Goal: Task Accomplishment & Management: Complete application form

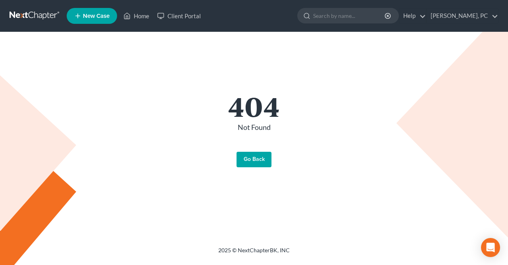
click at [251, 162] on link "Go Back" at bounding box center [254, 160] width 35 height 16
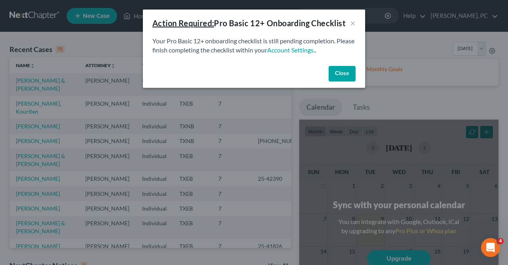
click at [342, 76] on button "Close" at bounding box center [342, 74] width 27 height 16
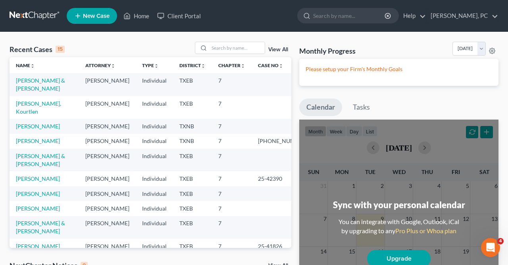
click at [33, 85] on td "Brown, Gregory & Jennifer" at bounding box center [44, 84] width 69 height 23
click at [36, 83] on link "Brown, Gregory & Jennifer" at bounding box center [40, 84] width 49 height 15
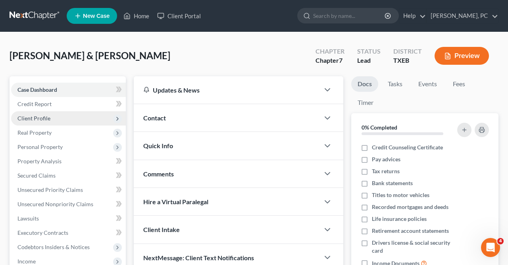
click at [48, 113] on span "Client Profile" at bounding box center [68, 118] width 115 height 14
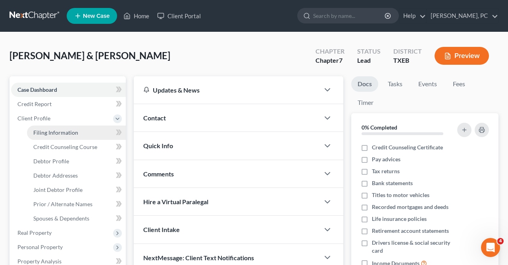
click at [56, 131] on span "Filing Information" at bounding box center [55, 132] width 45 height 7
select select "1"
select select "0"
select select "77"
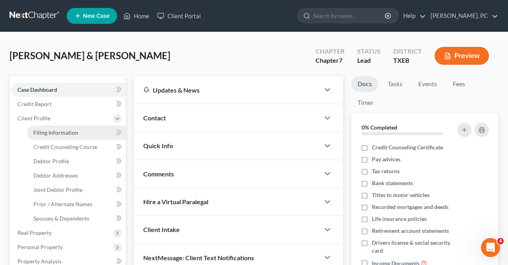
select select "0"
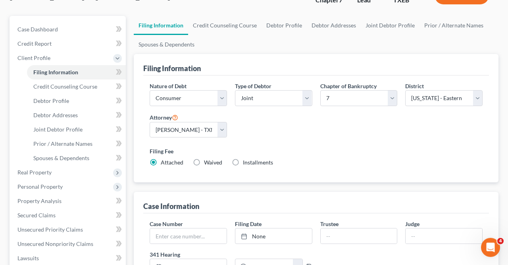
scroll to position [60, 0]
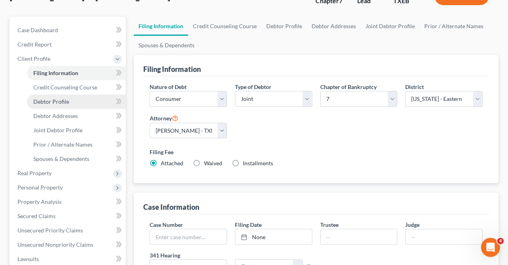
click at [62, 101] on span "Debtor Profile" at bounding box center [51, 101] width 36 height 7
select select "1"
select select "3"
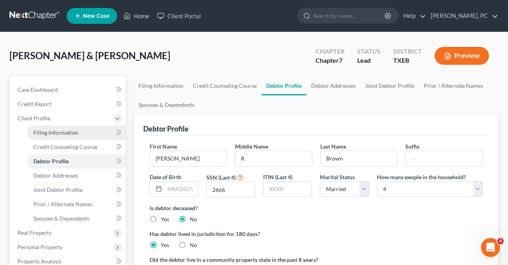
click at [58, 131] on span "Filing Information" at bounding box center [55, 132] width 45 height 7
select select "1"
select select "0"
select select "77"
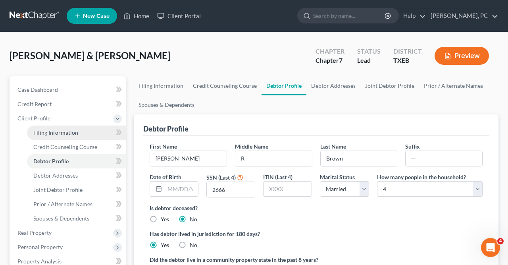
select select "0"
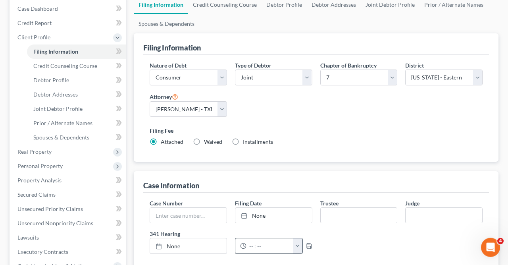
scroll to position [78, 0]
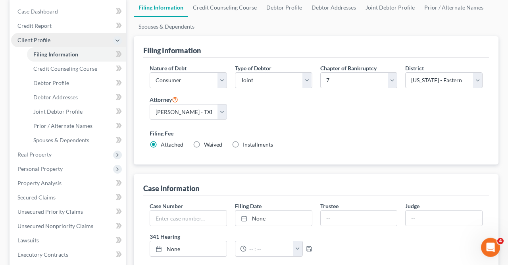
click at [115, 37] on icon at bounding box center [117, 40] width 6 height 6
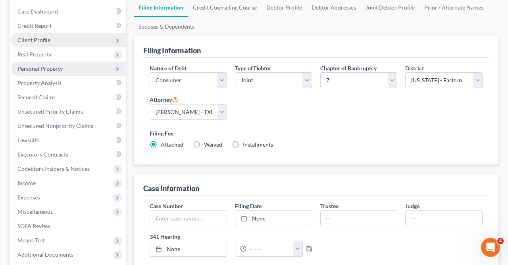
click at [60, 69] on span "Personal Property" at bounding box center [39, 68] width 45 height 7
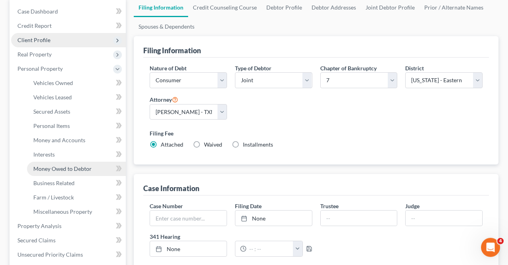
click at [56, 166] on span "Money Owed to Debtor" at bounding box center [62, 168] width 58 height 7
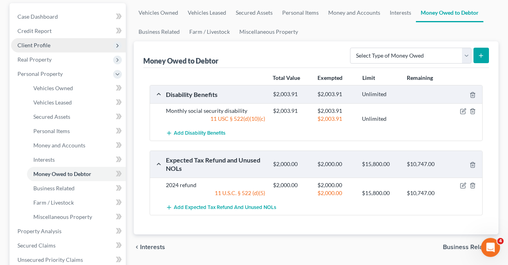
scroll to position [74, 0]
